Goal: Task Accomplishment & Management: Manage account settings

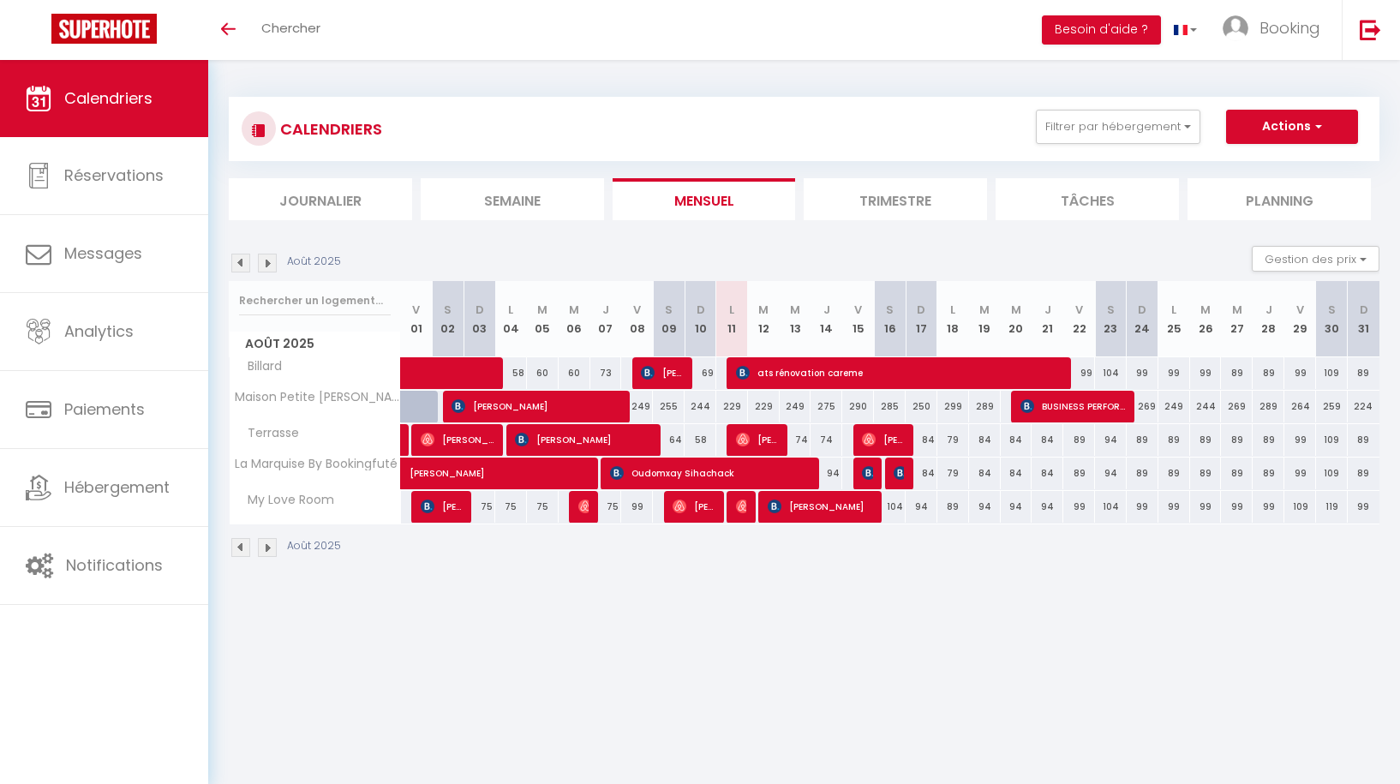
click at [741, 509] on img at bounding box center [743, 507] width 14 height 14
select select "OK"
select select "0"
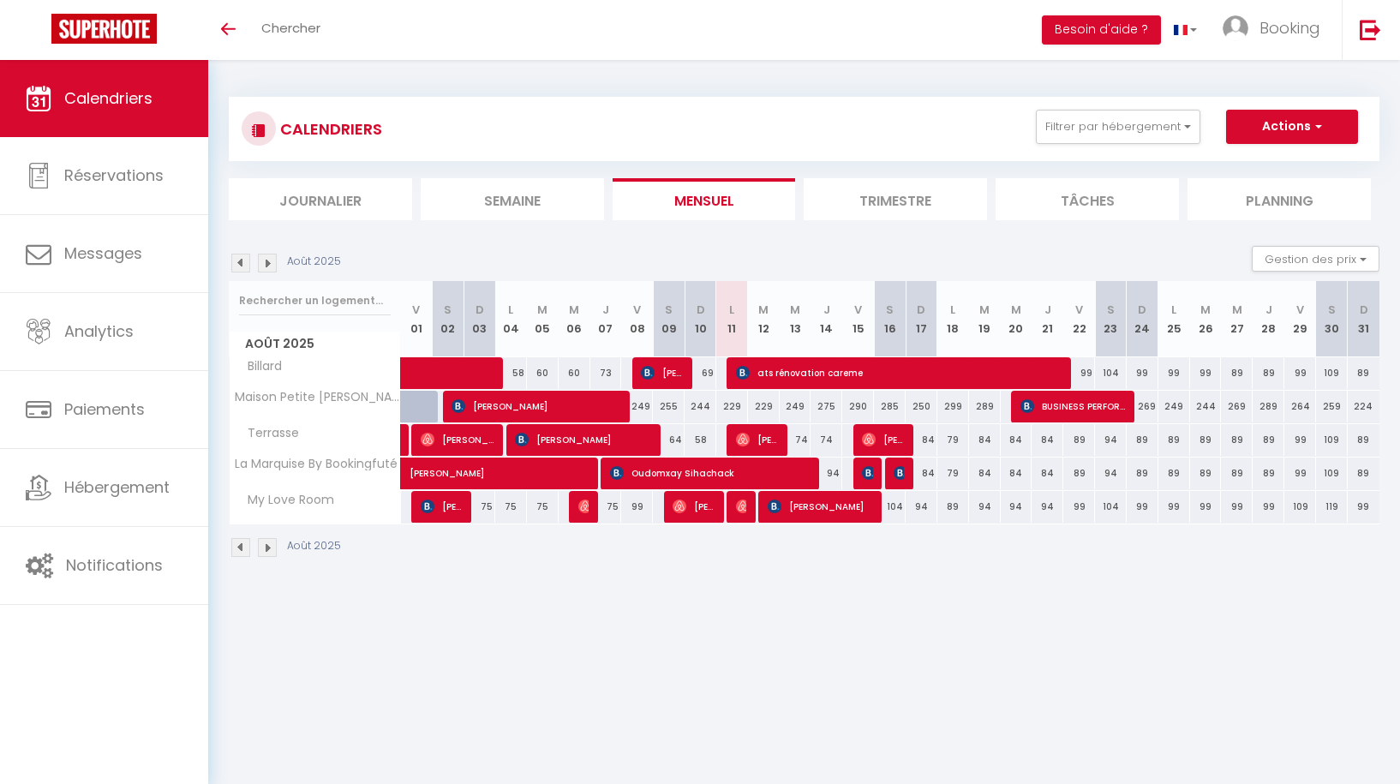
select select "1"
select select
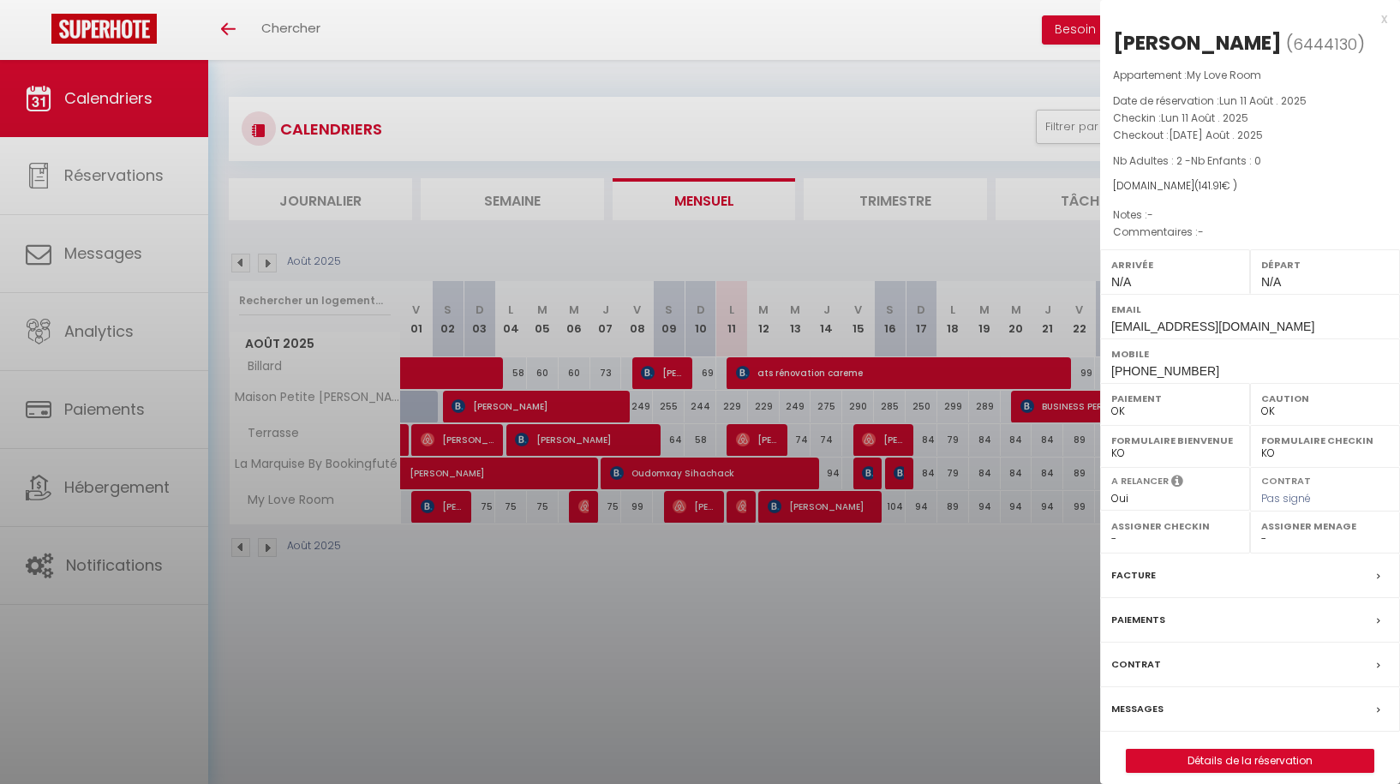
select select "44336"
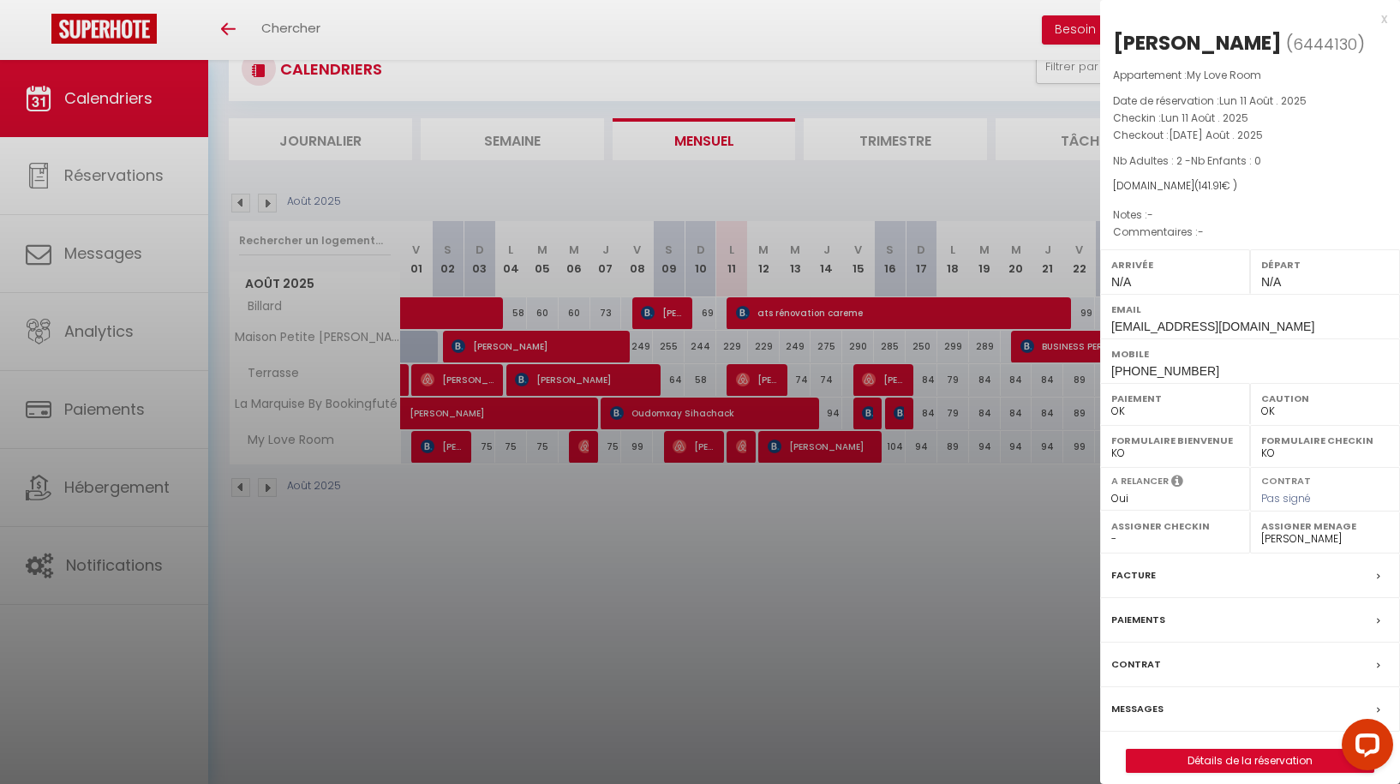
scroll to position [60, 0]
click at [1153, 568] on label "Facture" at bounding box center [1133, 575] width 45 height 18
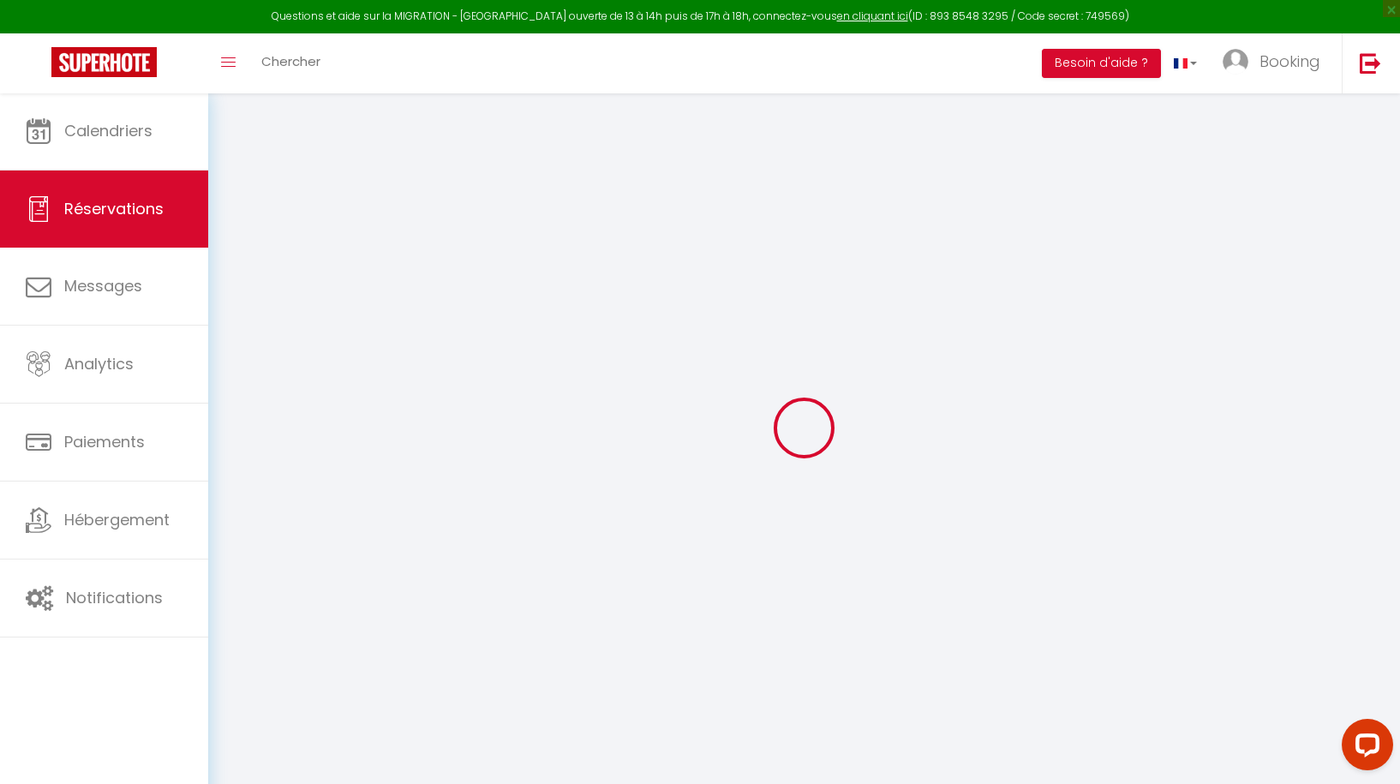
select select
checkbox input "false"
select select
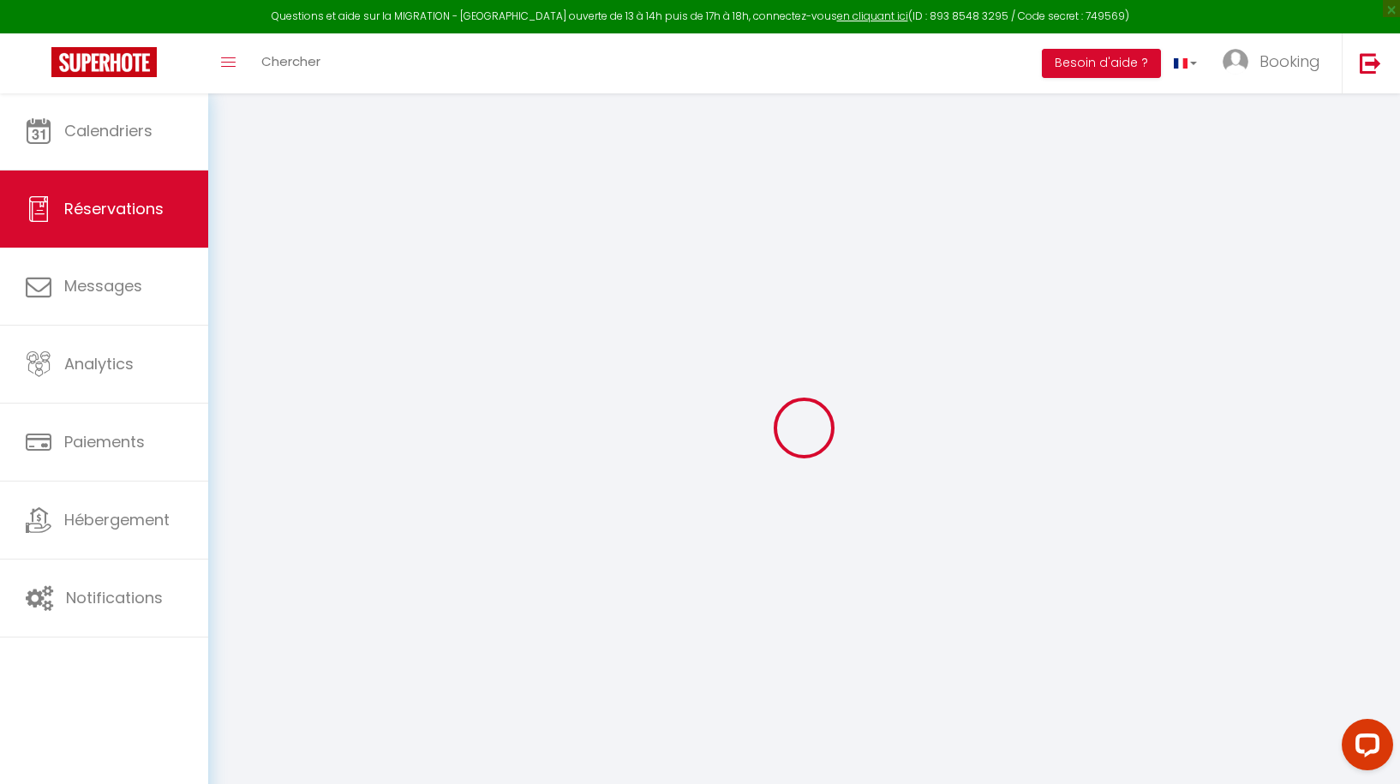
select select
checkbox input "false"
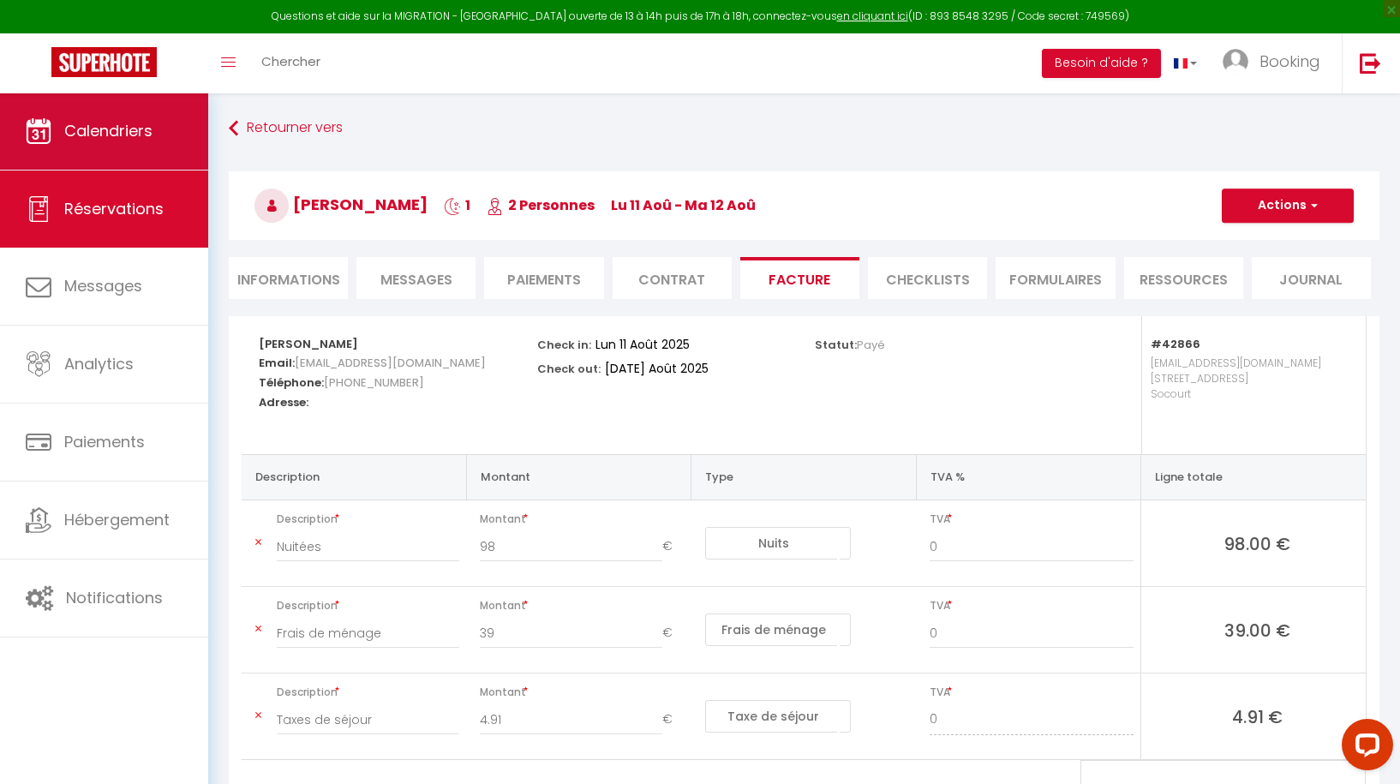
click at [123, 145] on link "Calendriers" at bounding box center [104, 131] width 208 height 77
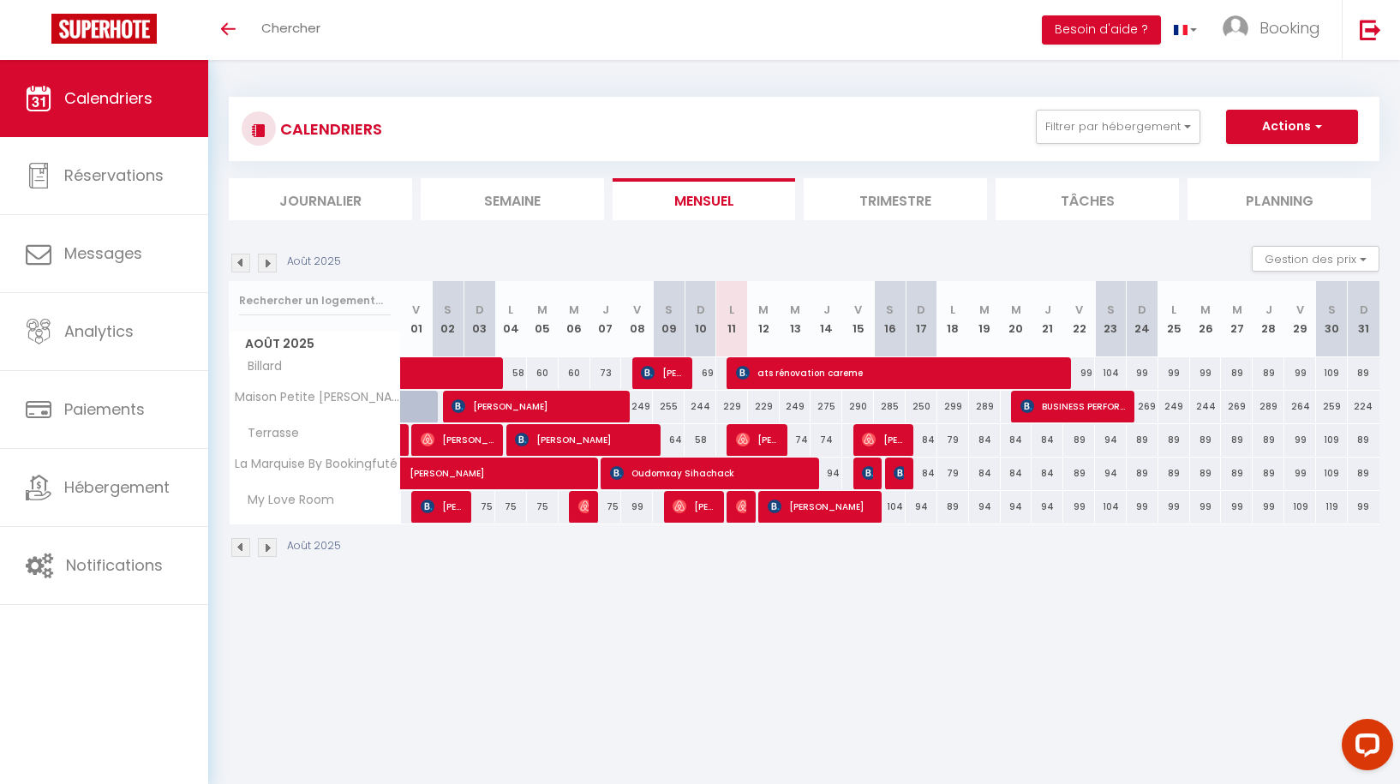
click at [518, 409] on span "[PERSON_NAME]" at bounding box center [536, 406] width 169 height 33
select select "OK"
select select "0"
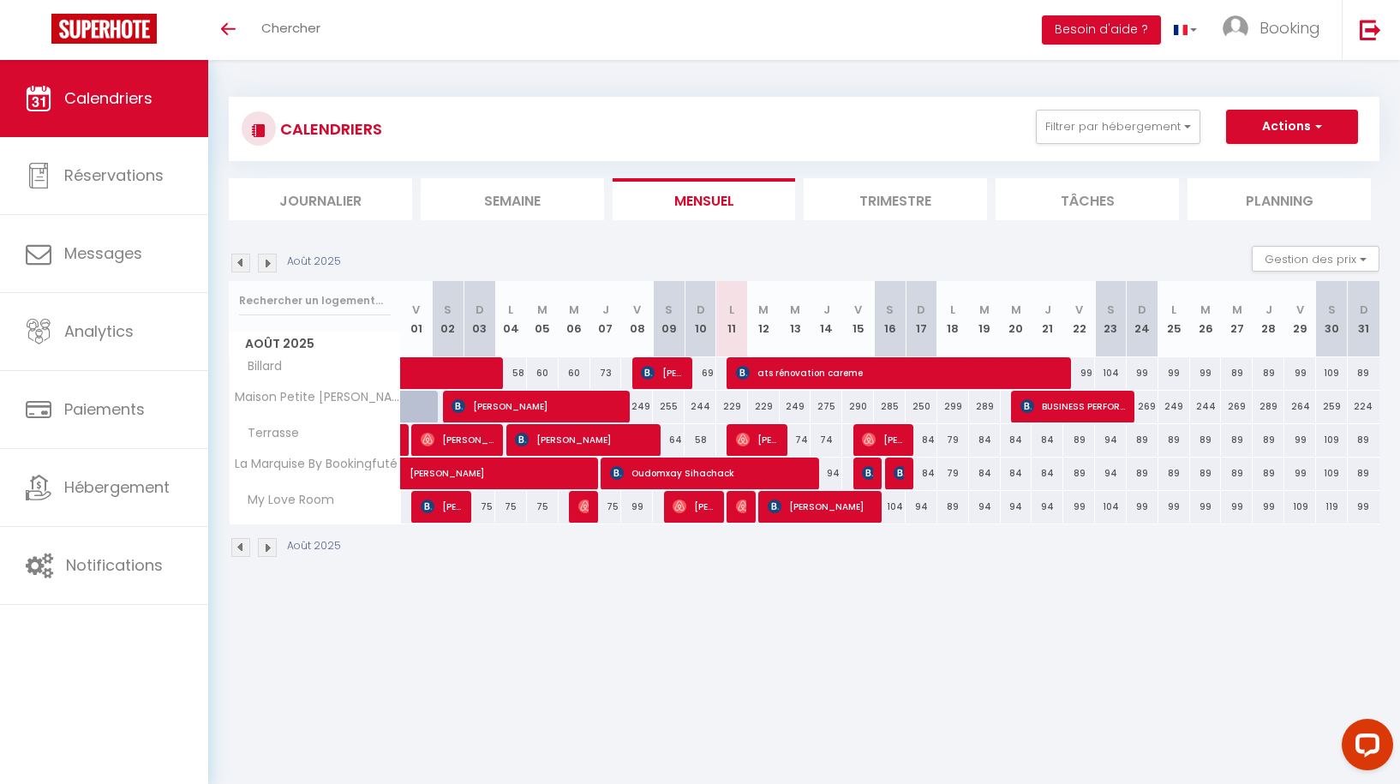
select select "1"
select select
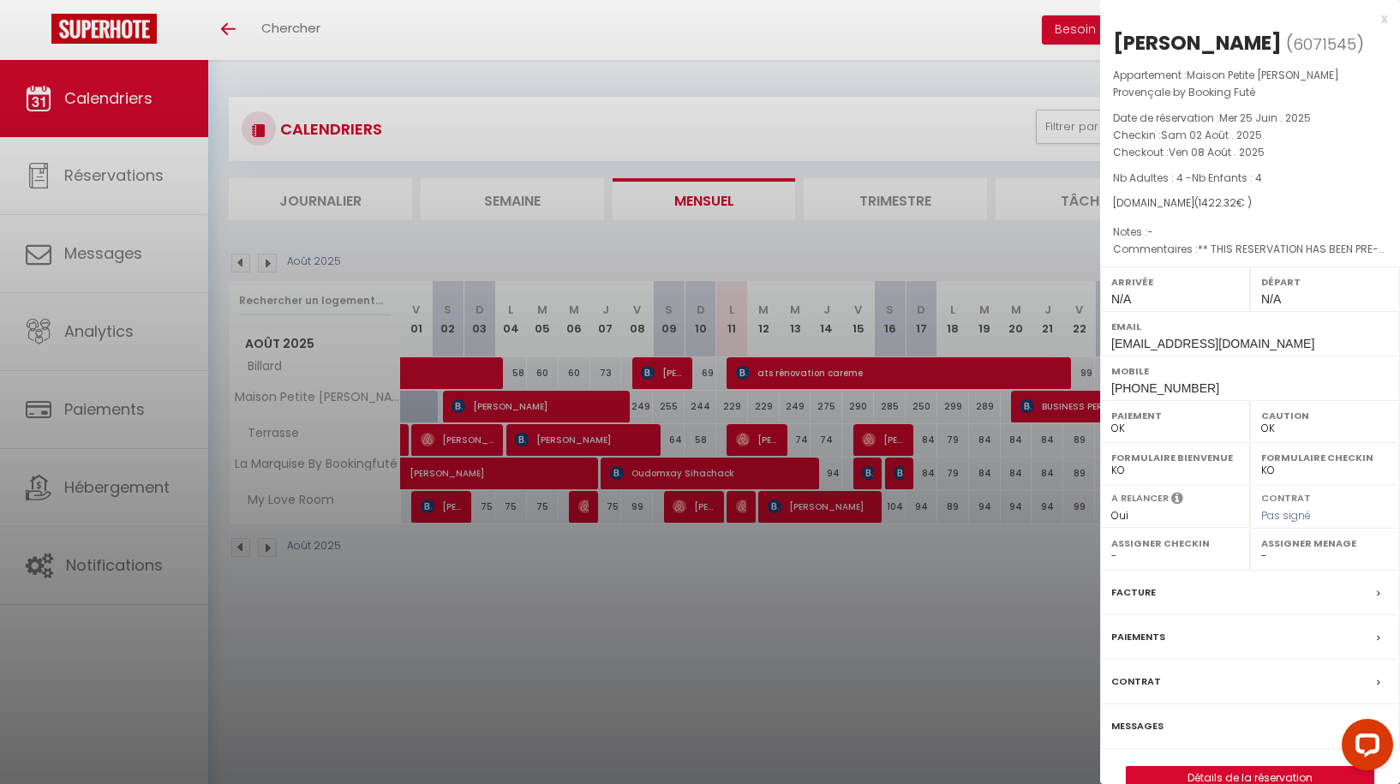
click at [1175, 387] on span "[PHONE_NUMBER]" at bounding box center [1165, 388] width 108 height 14
click at [1175, 385] on span "[PHONE_NUMBER]" at bounding box center [1165, 388] width 108 height 14
click at [1386, 17] on div "x" at bounding box center [1243, 19] width 287 height 21
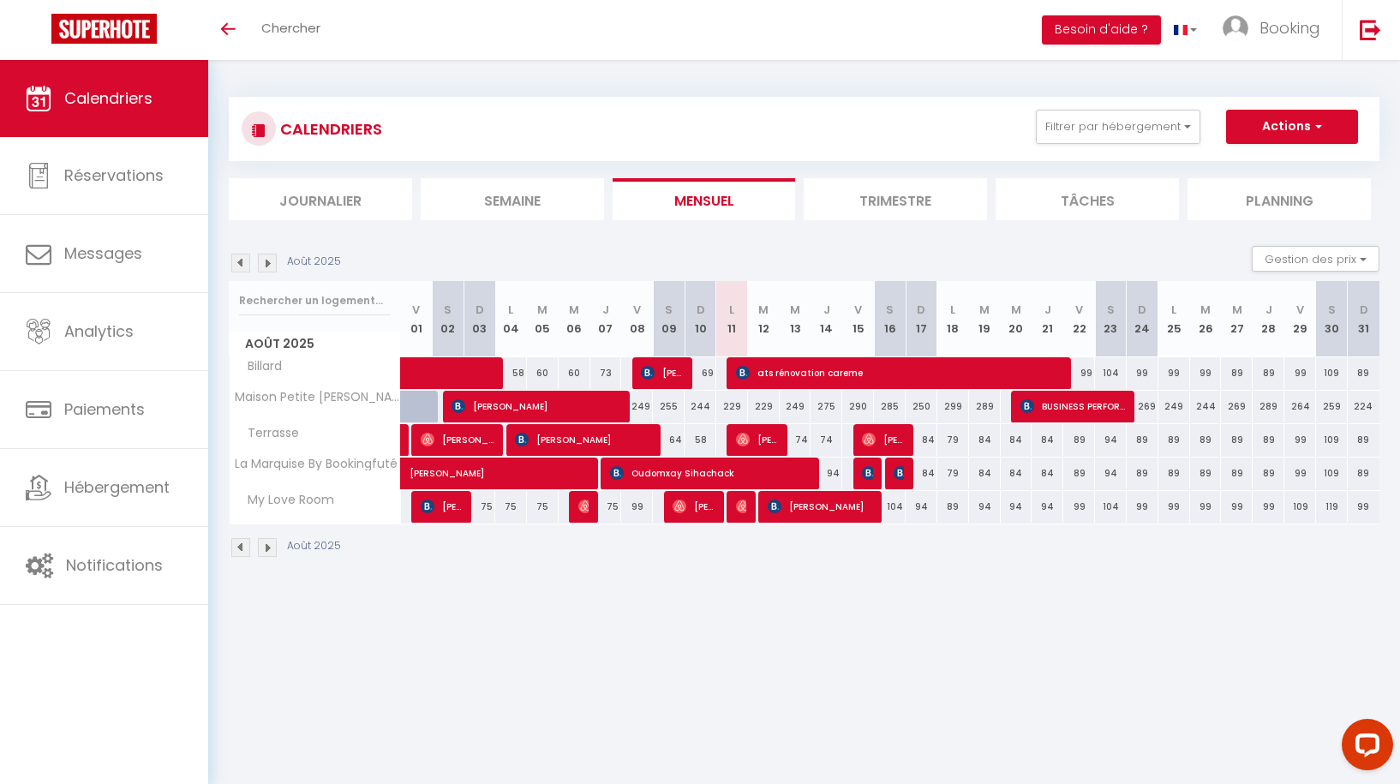
click at [519, 401] on span "[PERSON_NAME]" at bounding box center [536, 406] width 169 height 33
